Goal: Obtain resource: Download file/media

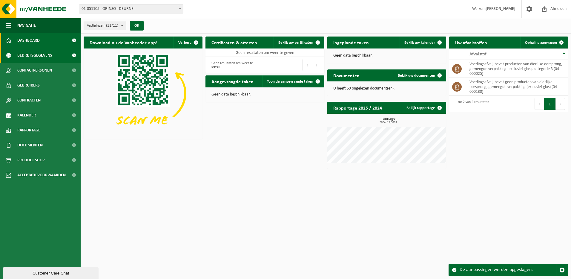
click at [44, 54] on span "Bedrijfsgegevens" at bounding box center [34, 55] width 35 height 15
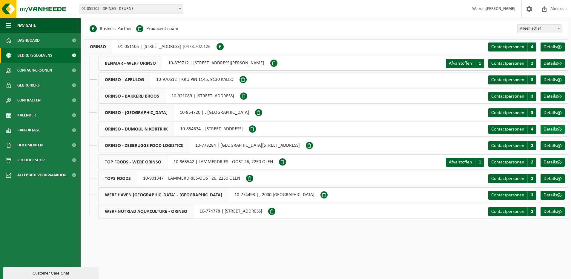
click at [559, 129] on span at bounding box center [559, 129] width 5 height 5
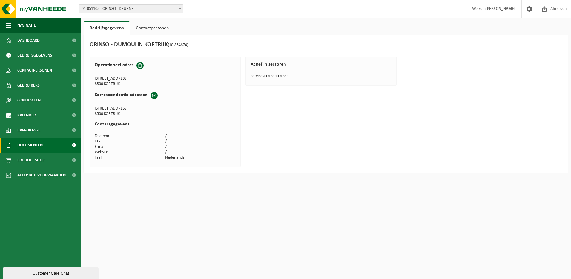
click at [40, 143] on span "Documenten" at bounding box center [29, 144] width 25 height 15
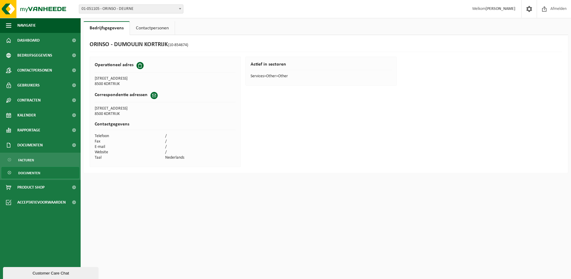
click at [26, 176] on span "Documenten" at bounding box center [29, 172] width 22 height 11
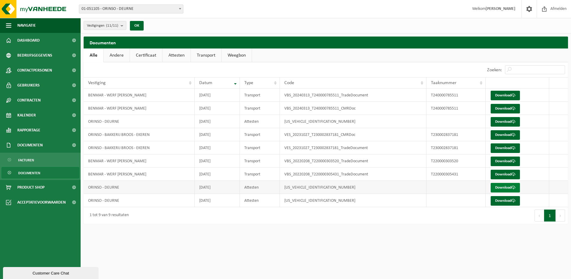
click at [506, 188] on link "Download" at bounding box center [505, 188] width 29 height 10
click at [25, 142] on span "Documenten" at bounding box center [29, 144] width 25 height 15
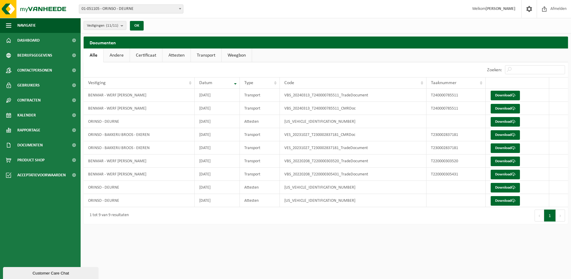
click at [112, 52] on link "Andere" at bounding box center [117, 55] width 26 height 14
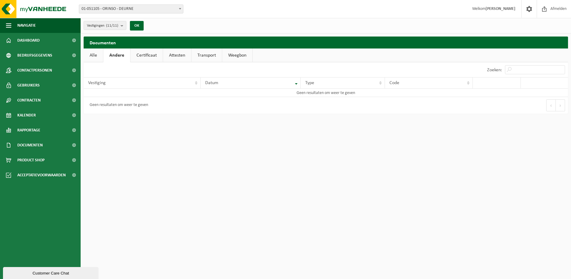
click at [146, 58] on link "Certificaat" at bounding box center [147, 55] width 32 height 14
click at [176, 56] on link "Attesten" at bounding box center [177, 55] width 28 height 14
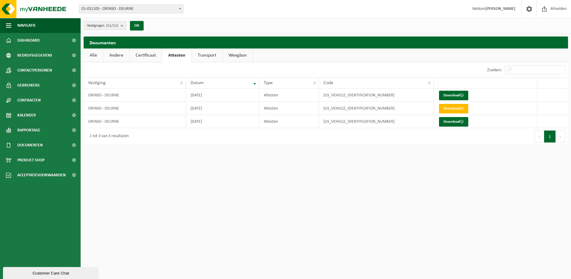
click at [197, 50] on link "Transport" at bounding box center [207, 55] width 30 height 14
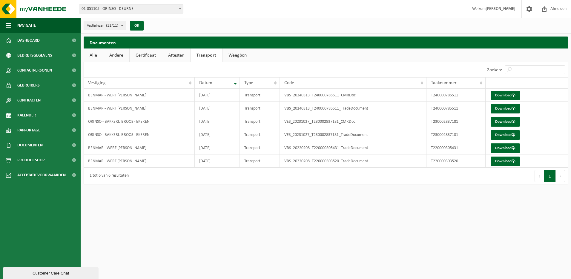
click at [232, 55] on link "Weegbon" at bounding box center [238, 55] width 30 height 14
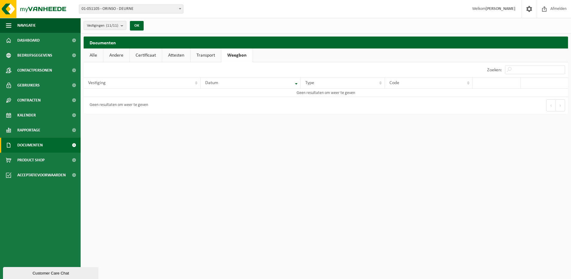
click at [33, 146] on span "Documenten" at bounding box center [29, 144] width 25 height 15
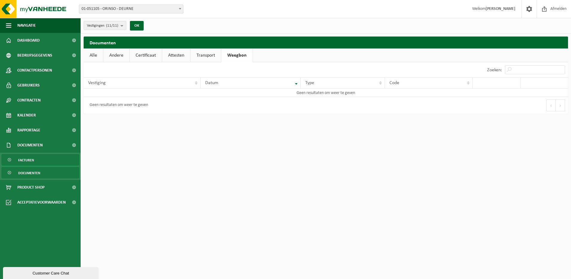
click at [36, 163] on link "Facturen" at bounding box center [40, 159] width 78 height 11
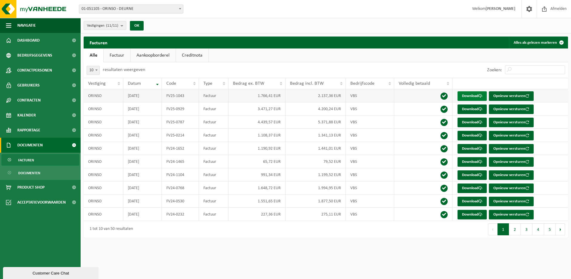
click at [471, 94] on link "Download" at bounding box center [472, 96] width 29 height 10
